Goal: Transaction & Acquisition: Purchase product/service

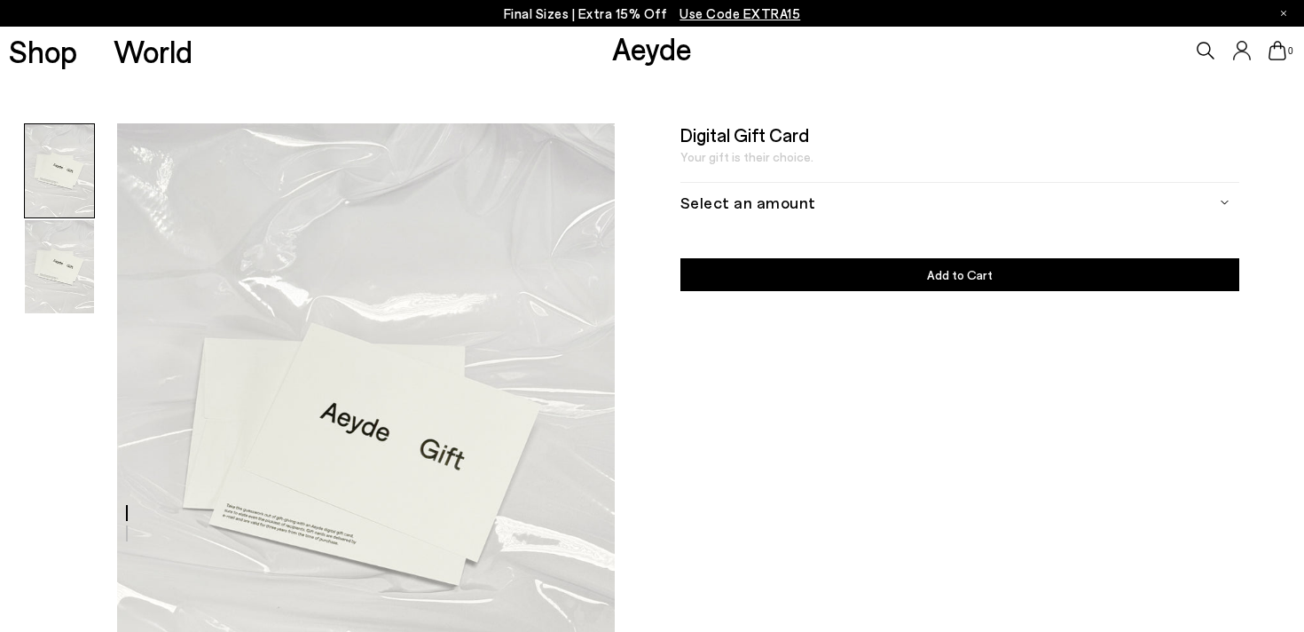
click at [798, 200] on div "Select an amount" at bounding box center [959, 202] width 559 height 40
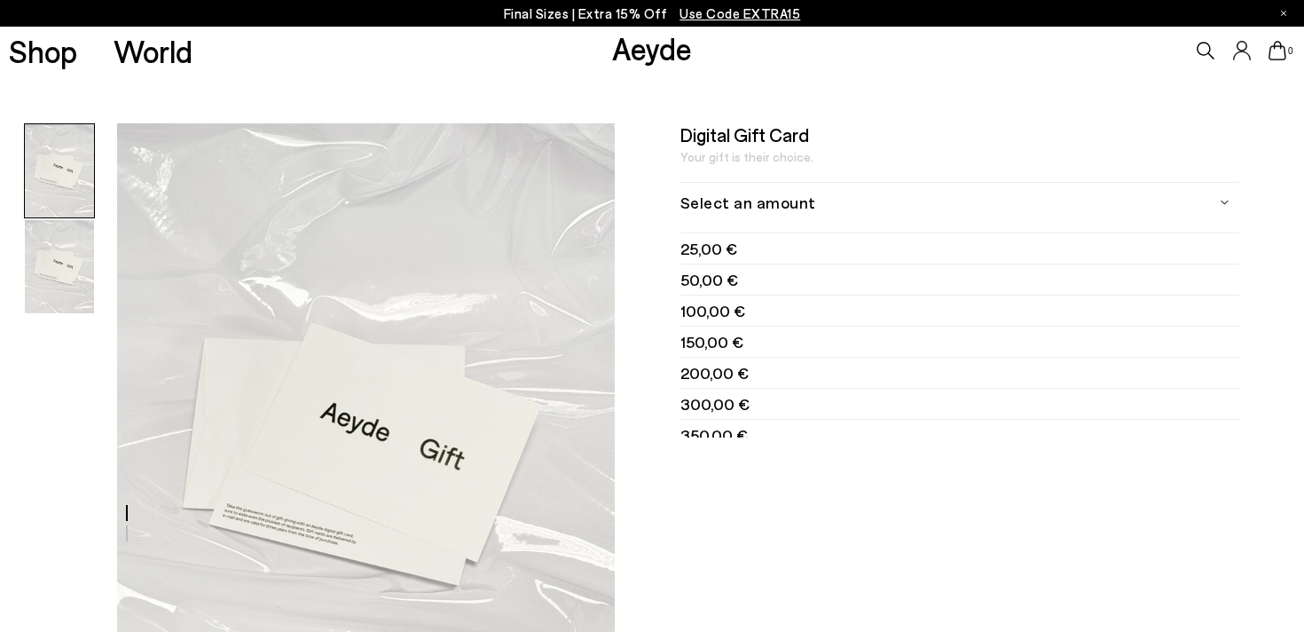
scroll to position [75, 0]
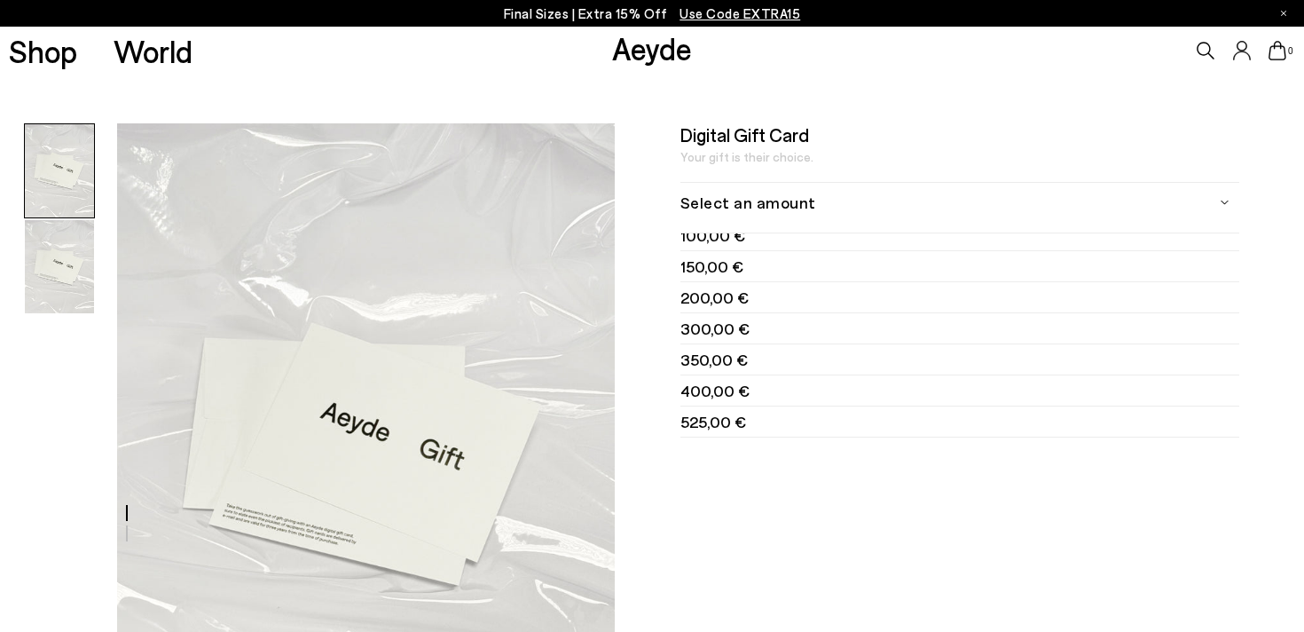
click at [741, 422] on span "525,00 €" at bounding box center [713, 422] width 66 height 22
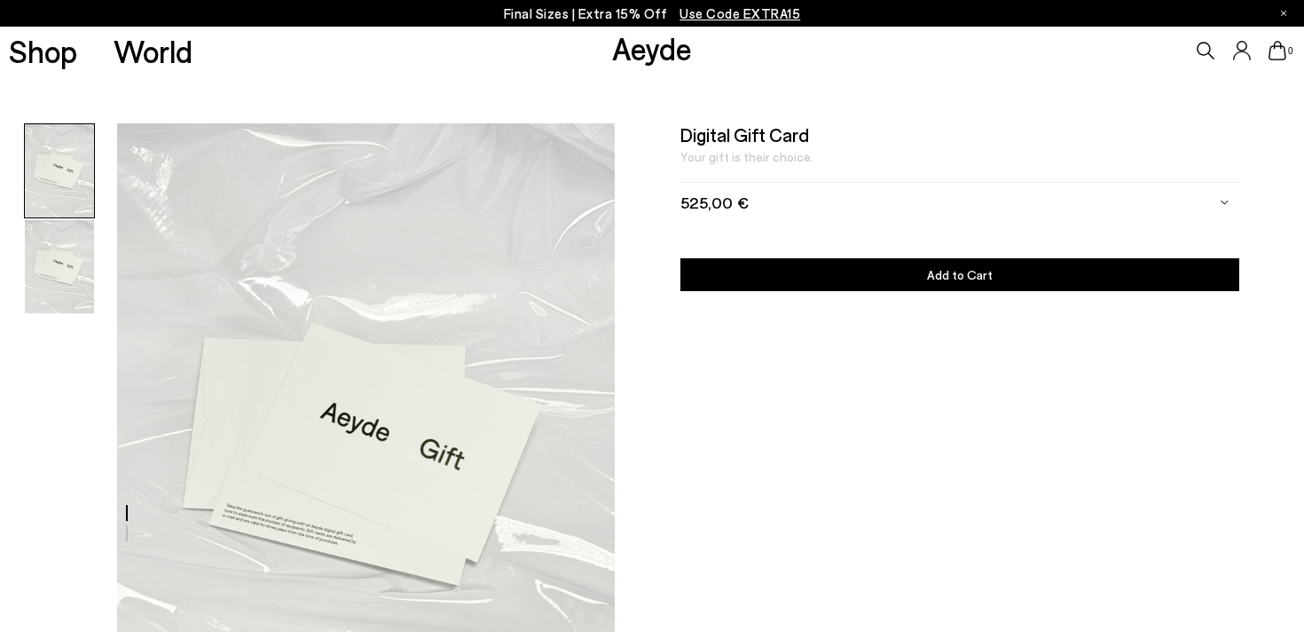
click at [844, 278] on button "Add to Cart Select an Amount" at bounding box center [959, 274] width 559 height 33
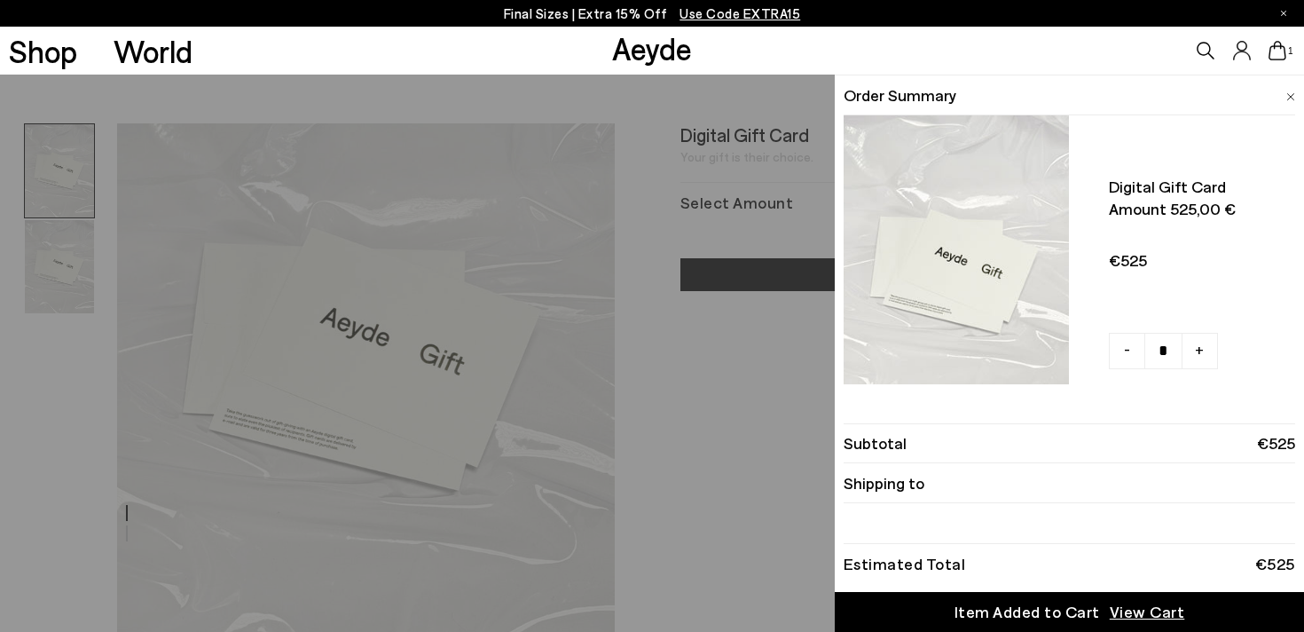
scroll to position [114, 0]
click at [1141, 611] on span "View Cart" at bounding box center [1147, 611] width 75 height 22
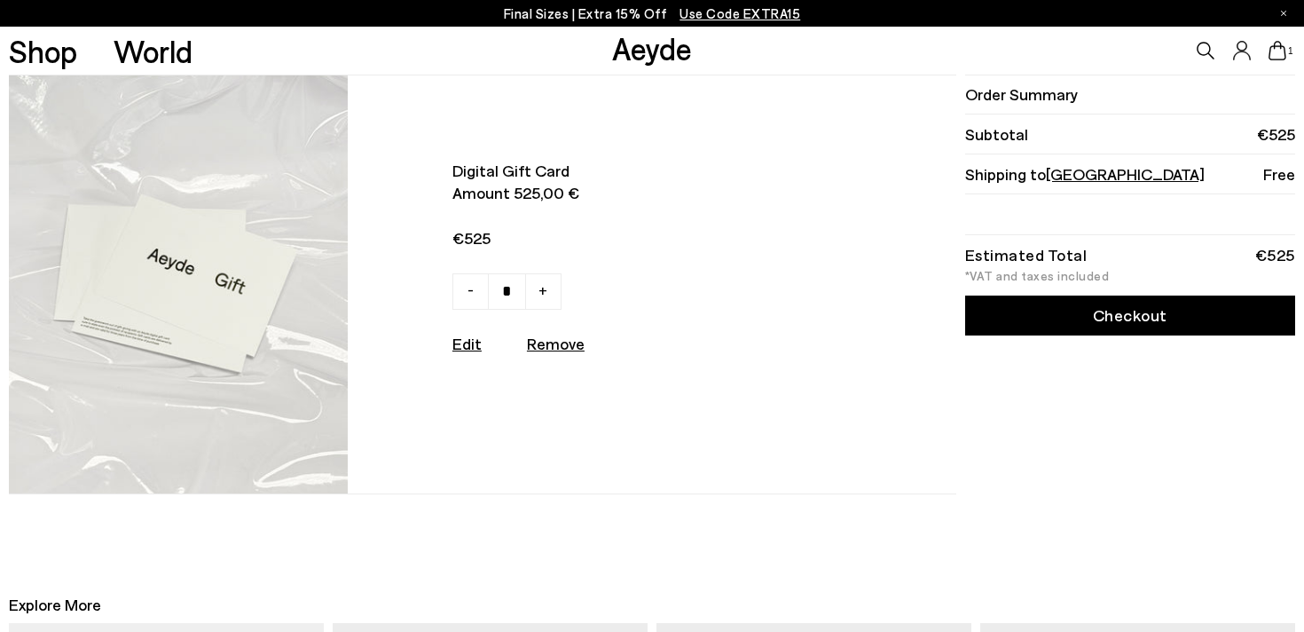
click at [470, 338] on link "Edit" at bounding box center [466, 343] width 29 height 20
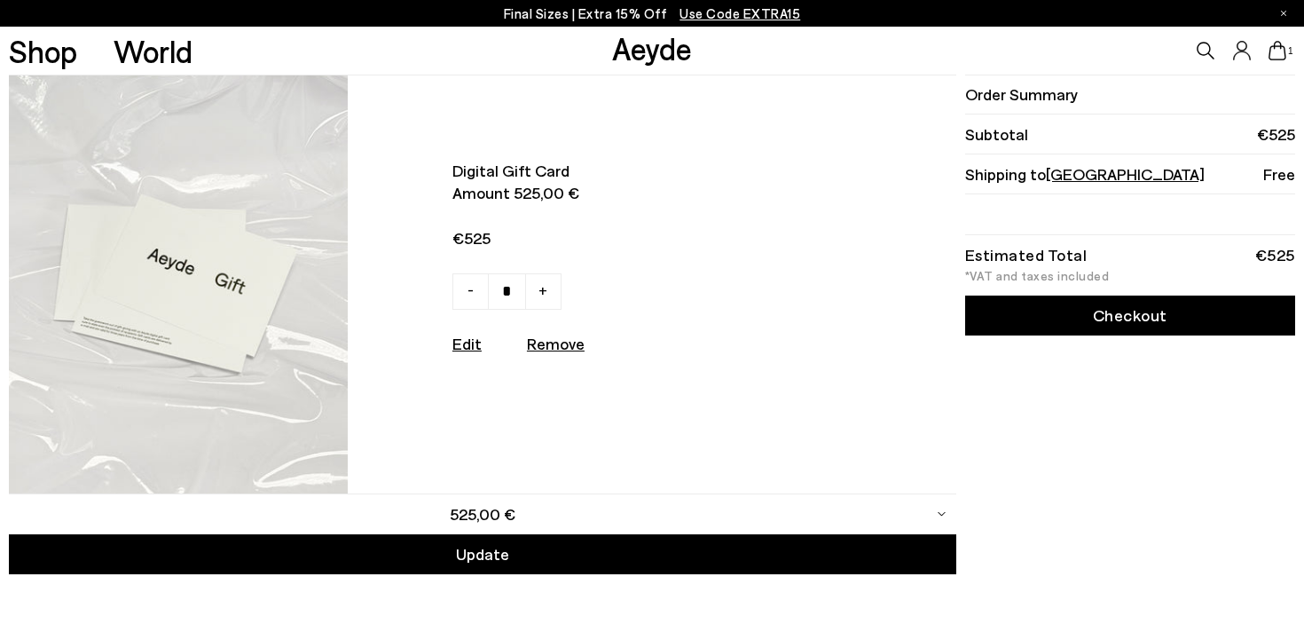
click at [1061, 324] on link "Checkout" at bounding box center [1130, 315] width 330 height 40
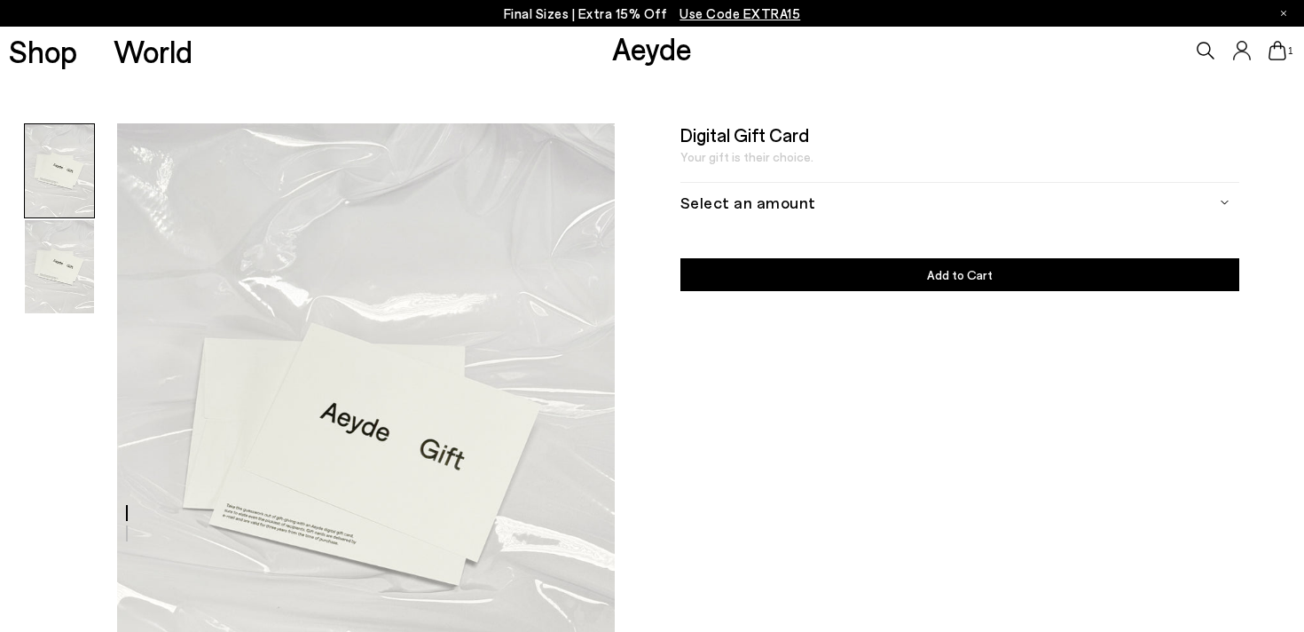
click at [1279, 54] on icon at bounding box center [1277, 51] width 18 height 20
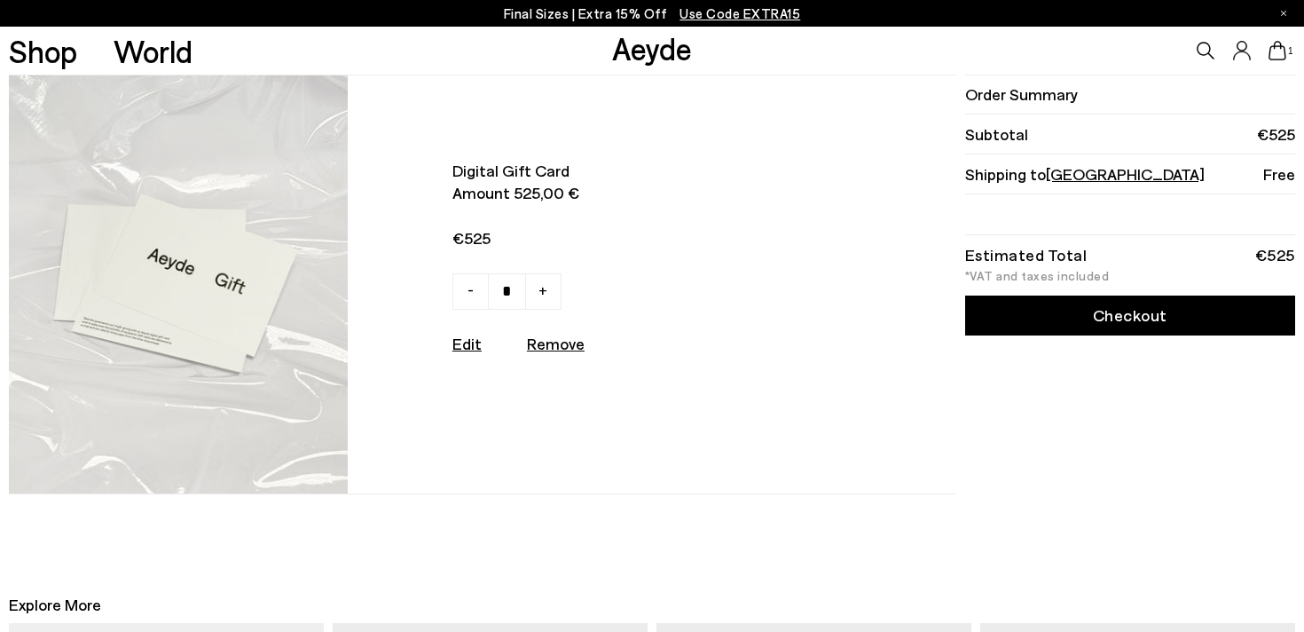
click at [1032, 321] on link "Checkout" at bounding box center [1130, 315] width 330 height 40
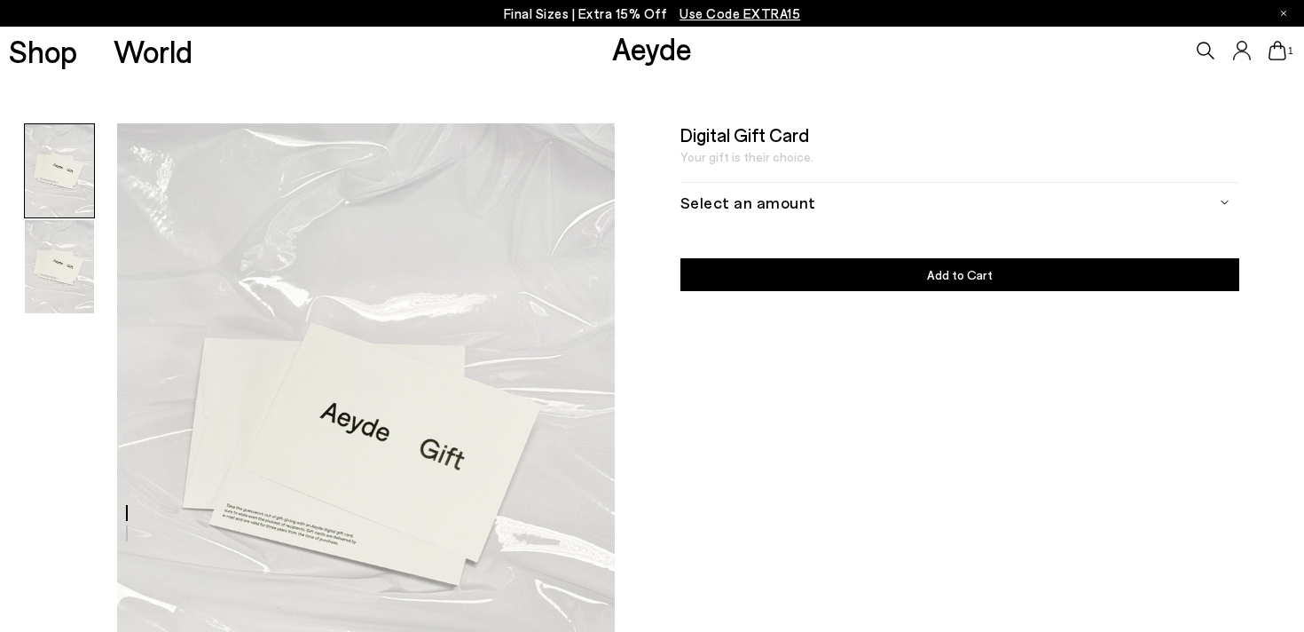
click at [1280, 62] on div "1" at bounding box center [1086, 51] width 435 height 48
click at [844, 192] on div "Select an amount" at bounding box center [959, 202] width 559 height 40
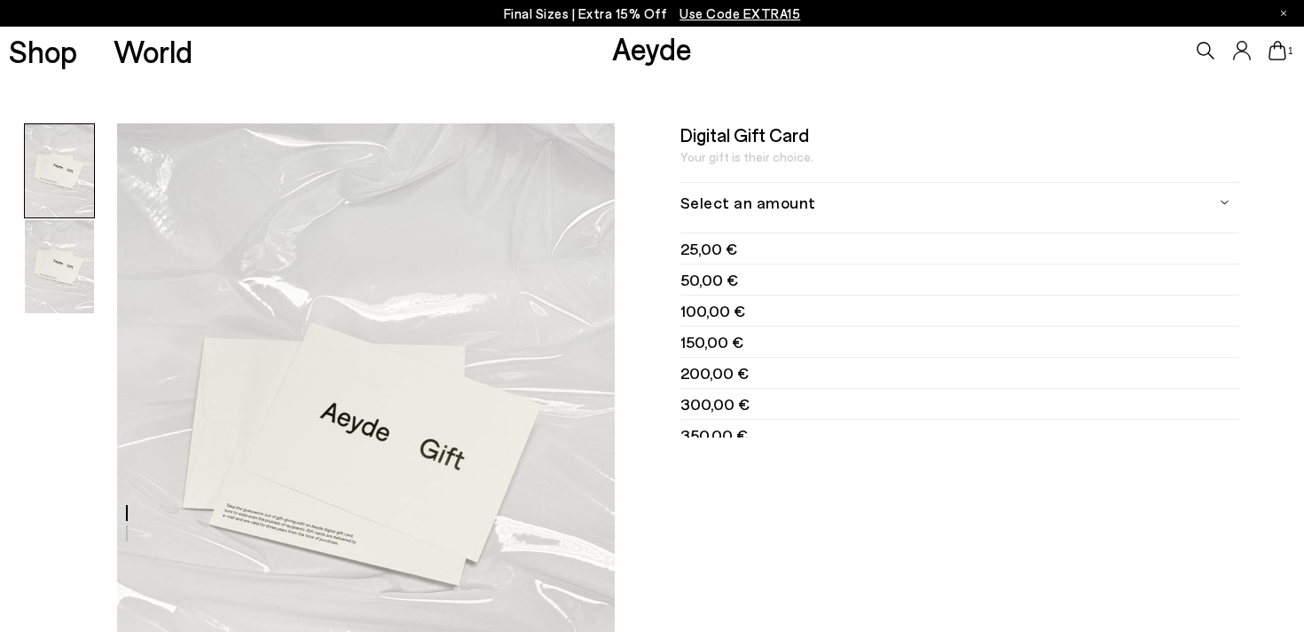
scroll to position [75, 0]
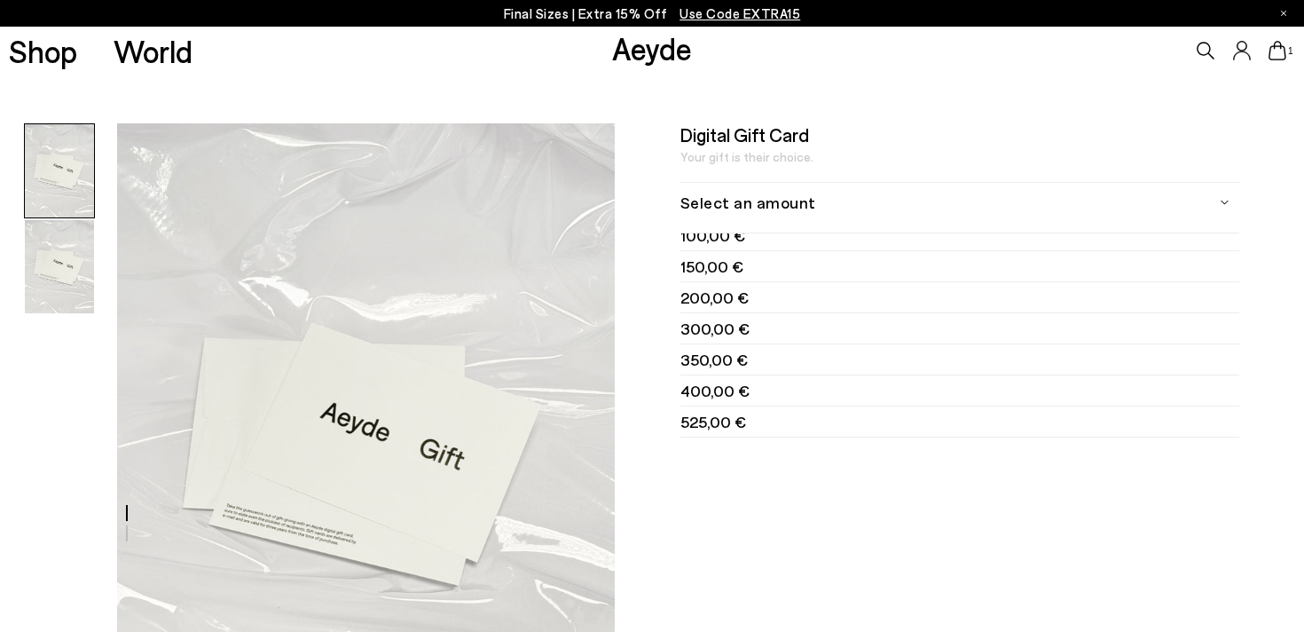
click at [702, 419] on span "525,00 €" at bounding box center [713, 422] width 66 height 22
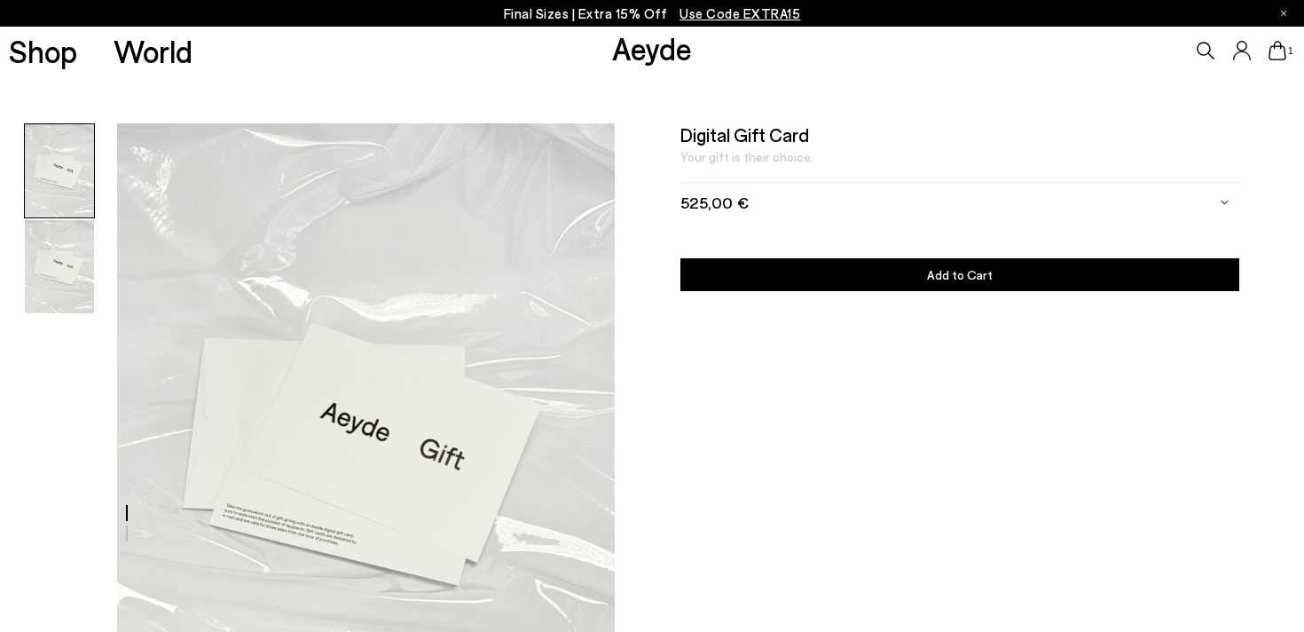
click at [1279, 52] on icon at bounding box center [1277, 51] width 18 height 20
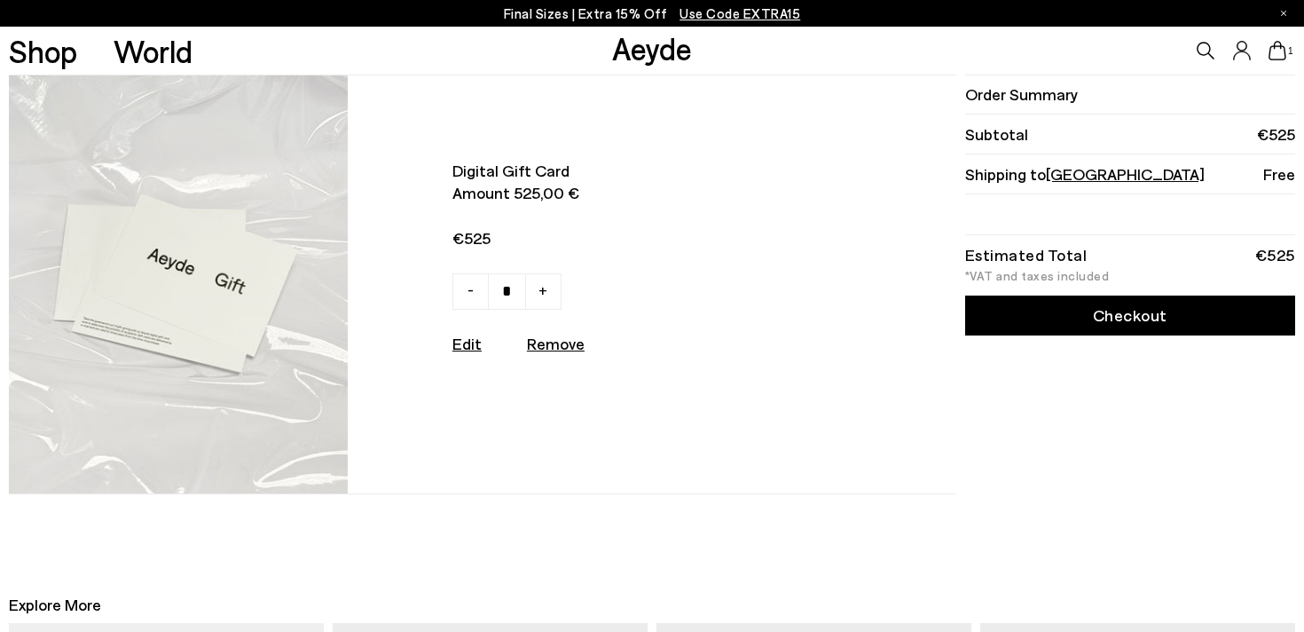
click at [1113, 327] on link "Checkout" at bounding box center [1130, 315] width 330 height 40
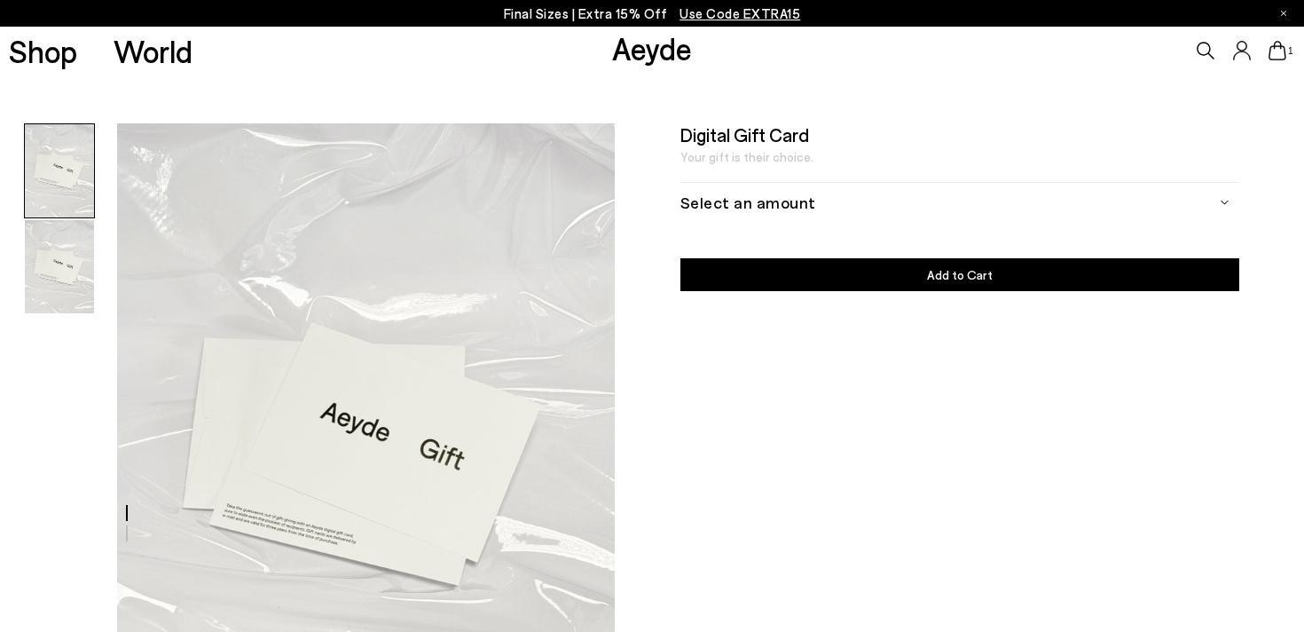
click at [876, 208] on div "Select an amount" at bounding box center [959, 202] width 559 height 40
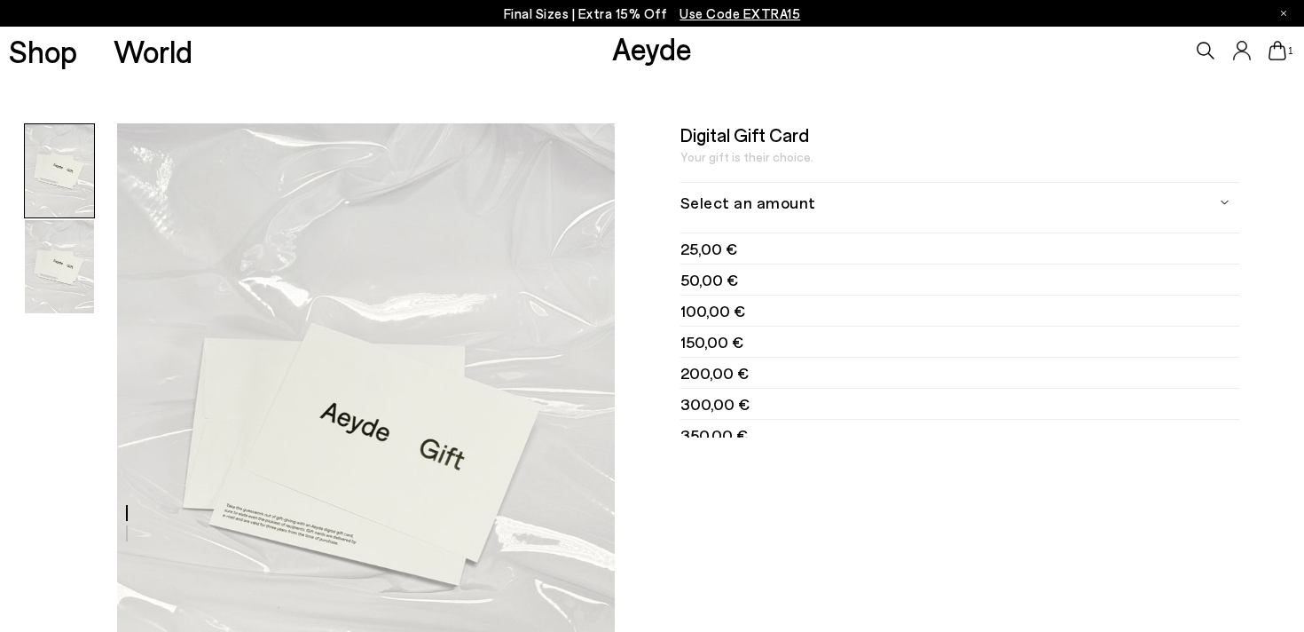
scroll to position [75, 0]
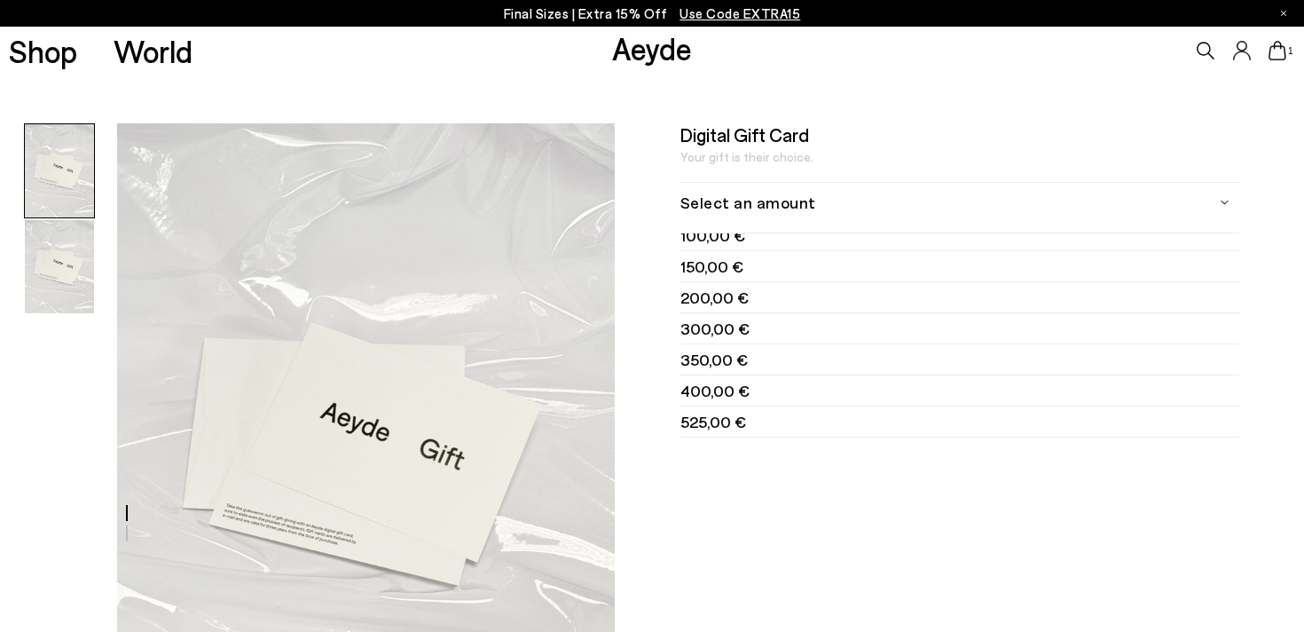
click at [1284, 50] on icon at bounding box center [1277, 51] width 18 height 20
